Goal: Check status: Check status

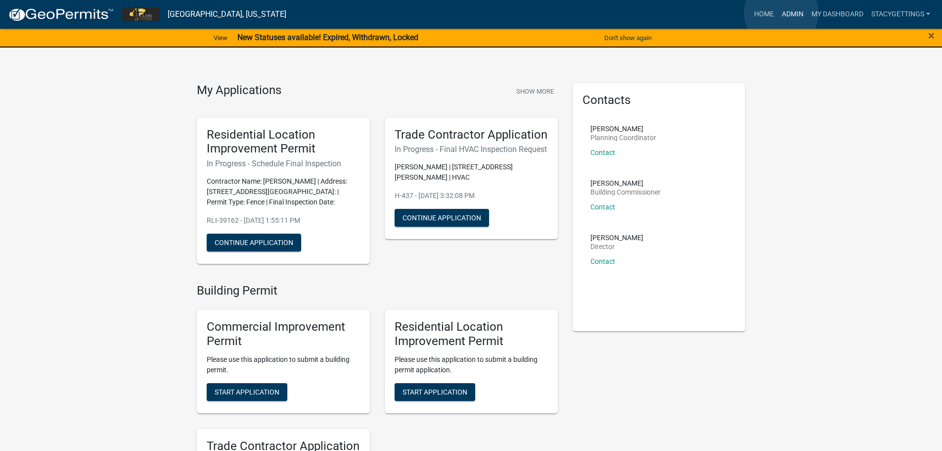
click at [781, 13] on link "Admin" at bounding box center [793, 14] width 30 height 19
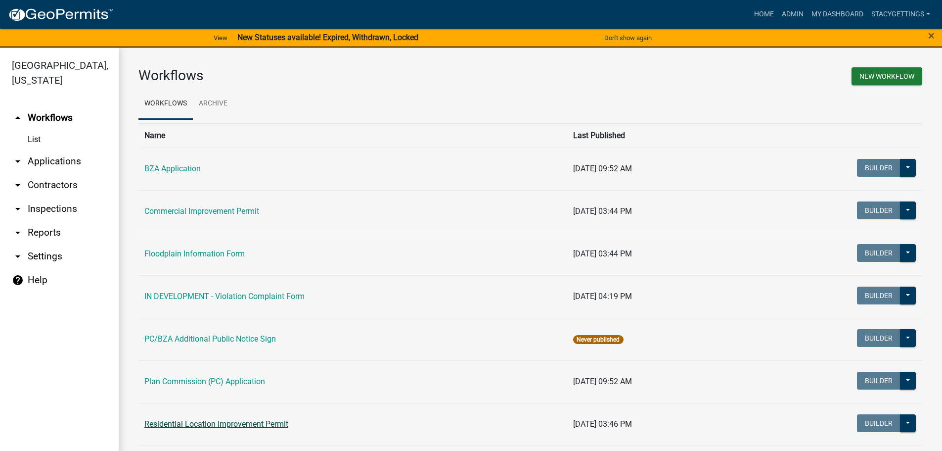
click at [194, 423] on link "Residential Location Improvement Permit" at bounding box center [216, 423] width 144 height 9
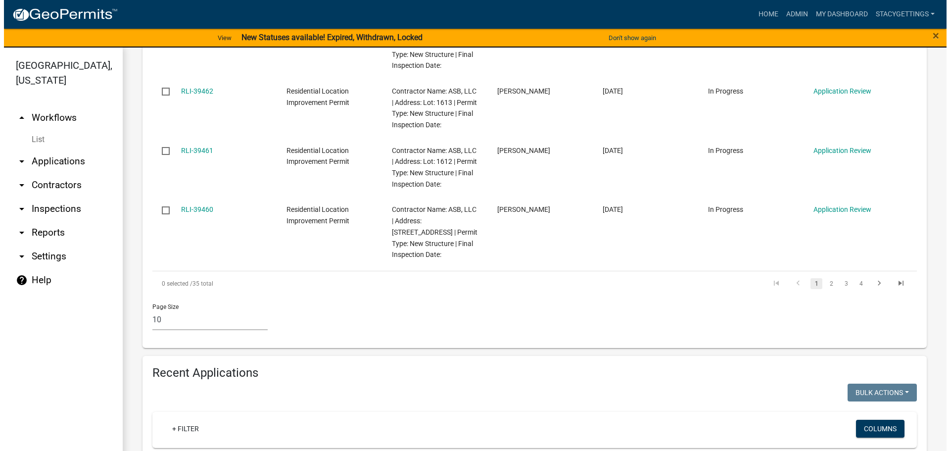
scroll to position [890, 0]
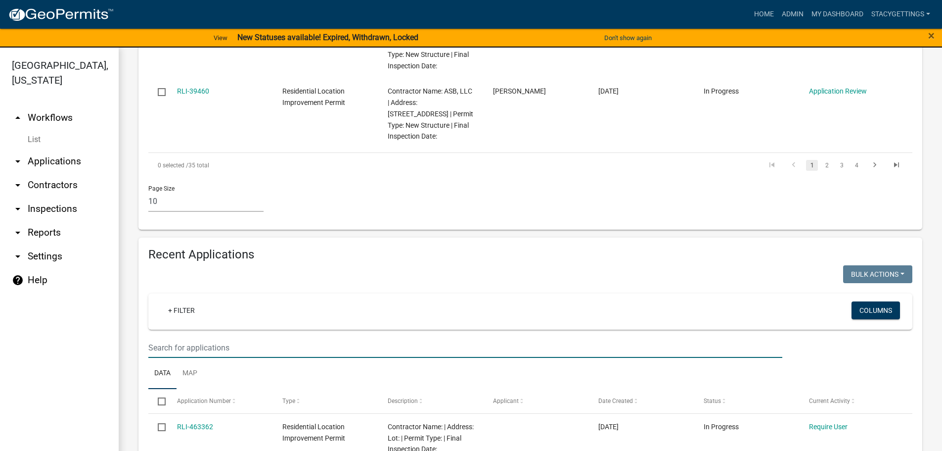
drag, startPoint x: 212, startPoint y: 331, endPoint x: 206, endPoint y: 333, distance: 6.3
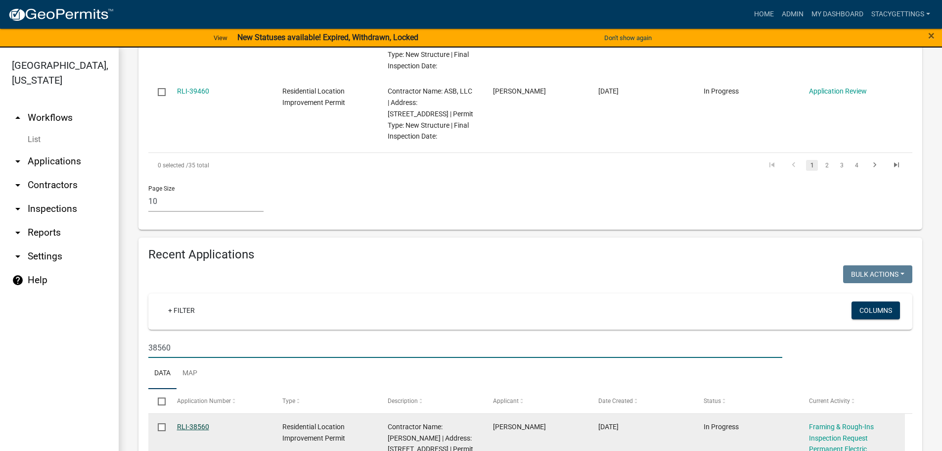
type input "38560"
click at [189, 422] on link "RLI-38560" at bounding box center [193, 426] width 32 height 8
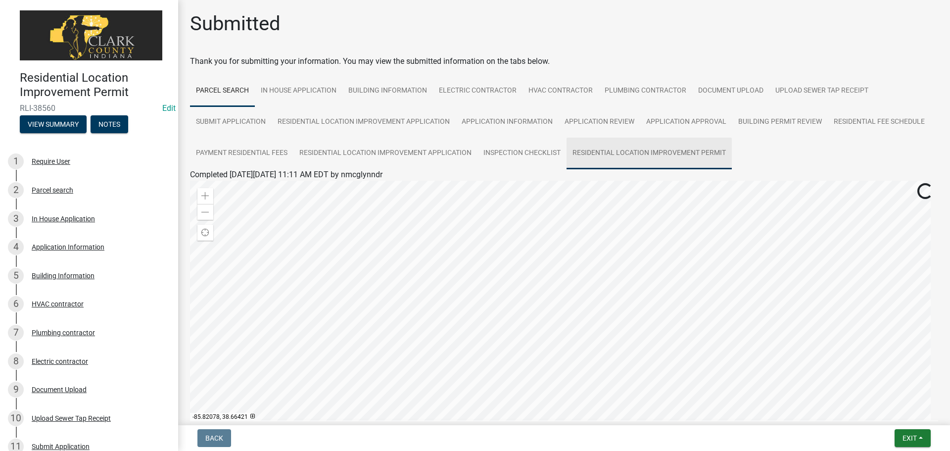
drag, startPoint x: 657, startPoint y: 154, endPoint x: 654, endPoint y: 159, distance: 5.8
click at [656, 154] on link "Residential Location Improvement Permit" at bounding box center [648, 153] width 165 height 32
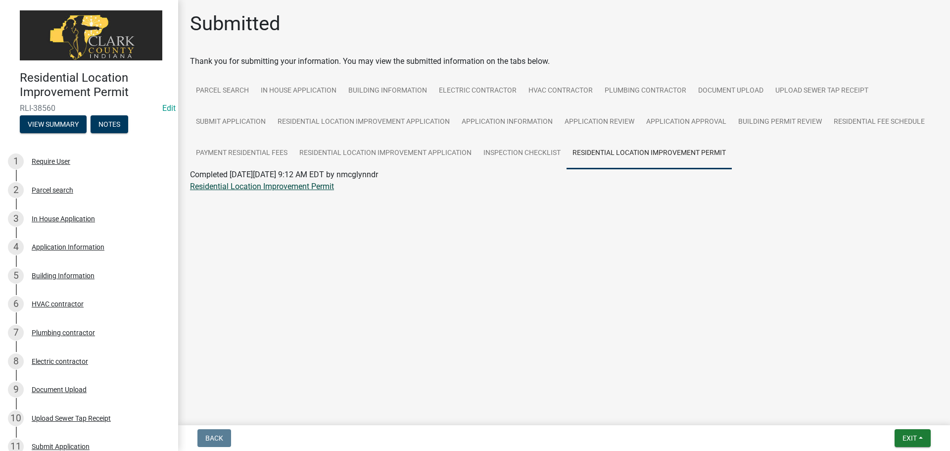
click at [320, 188] on link "Residential Location Improvement Permit" at bounding box center [262, 186] width 144 height 9
